Goal: Book appointment/travel/reservation

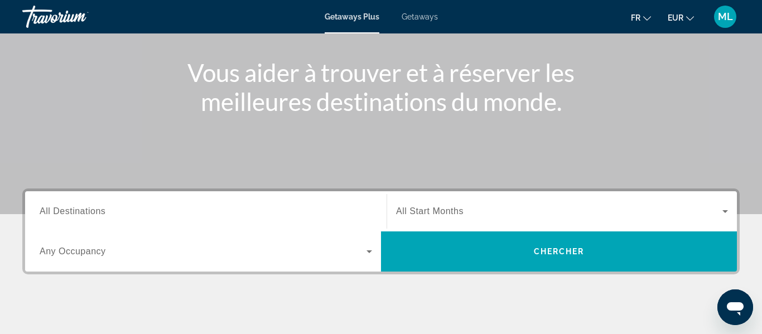
scroll to position [127, 0]
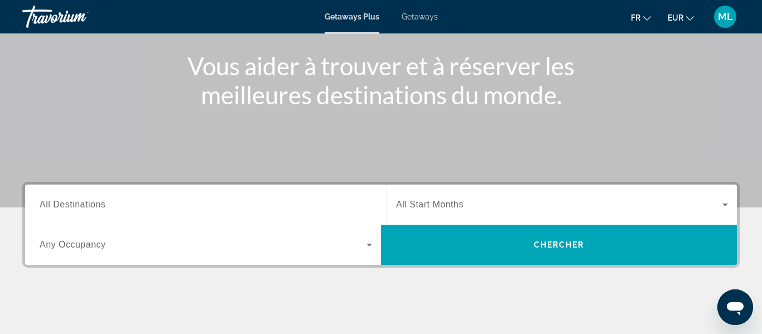
click at [648, 204] on span "Search widget" at bounding box center [559, 204] width 326 height 13
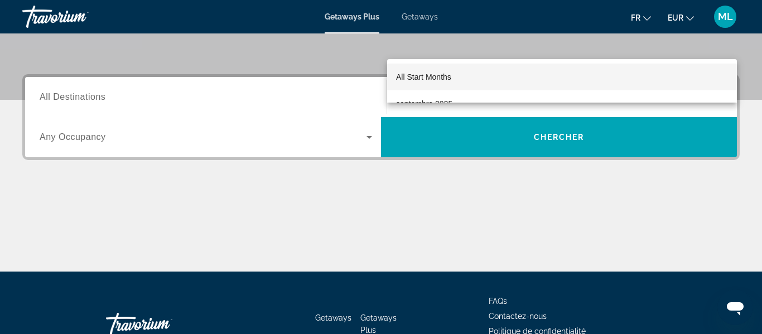
scroll to position [182, 0]
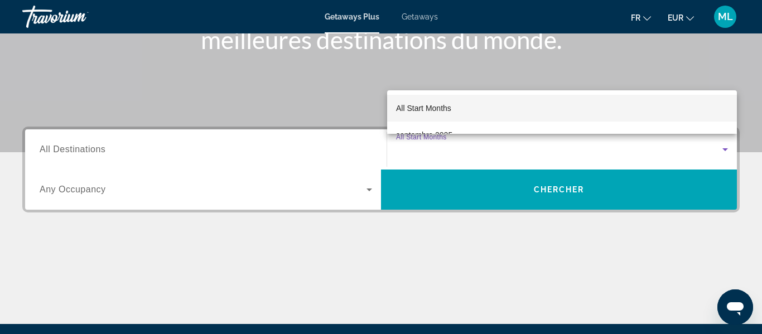
click at [649, 151] on div at bounding box center [381, 167] width 762 height 334
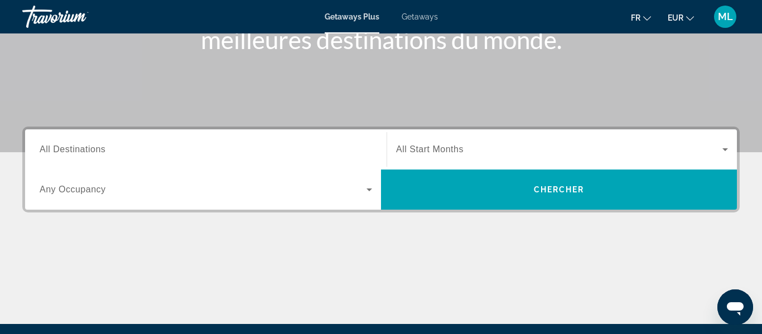
click at [132, 154] on input "Destination All Destinations" at bounding box center [206, 149] width 332 height 13
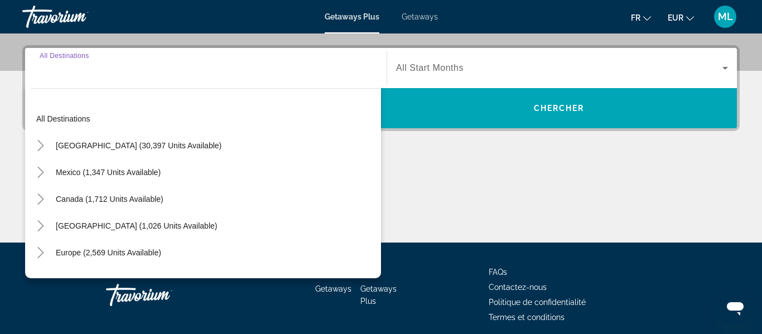
scroll to position [273, 0]
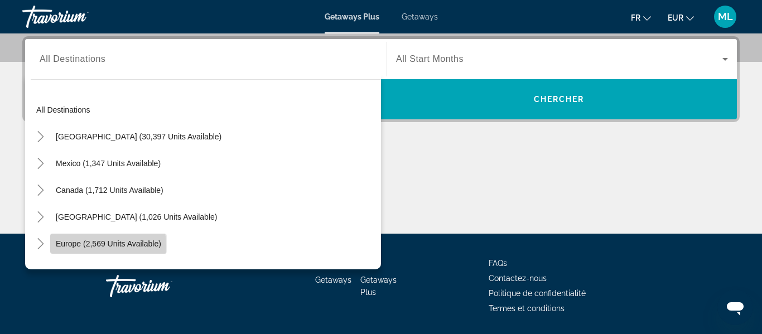
click at [74, 246] on span "Europe (2,569 units available)" at bounding box center [108, 243] width 105 height 9
type input "**********"
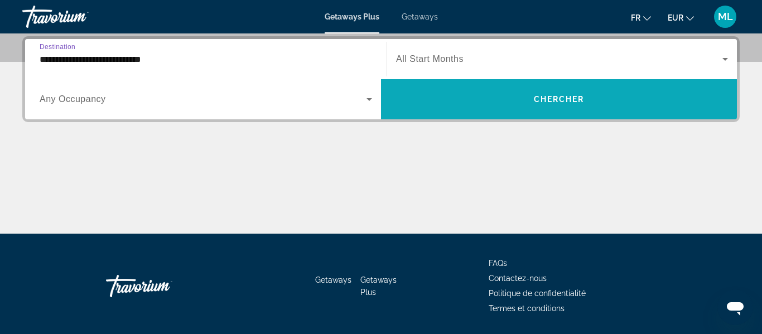
click at [507, 114] on span "Search widget" at bounding box center [559, 99] width 356 height 40
